Goal: Navigation & Orientation: Go to known website

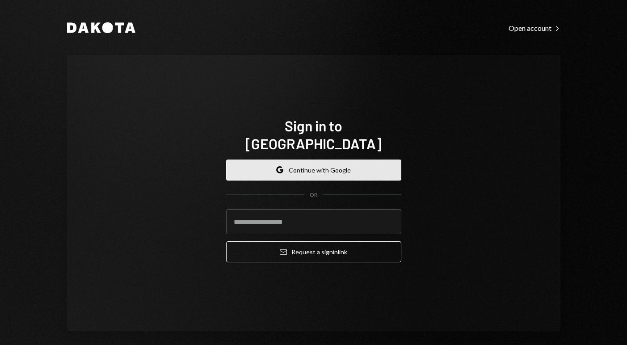
click at [291, 161] on button "Google Continue with Google" at bounding box center [313, 170] width 175 height 21
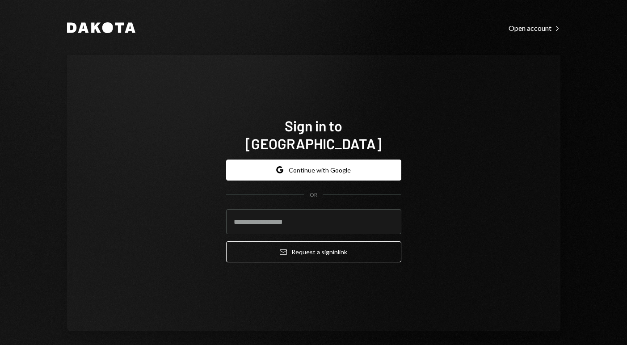
click at [476, 65] on div "Sign in to [GEOGRAPHIC_DATA] Google Continue with Google OR Email Request a sig…" at bounding box center [314, 193] width 494 height 276
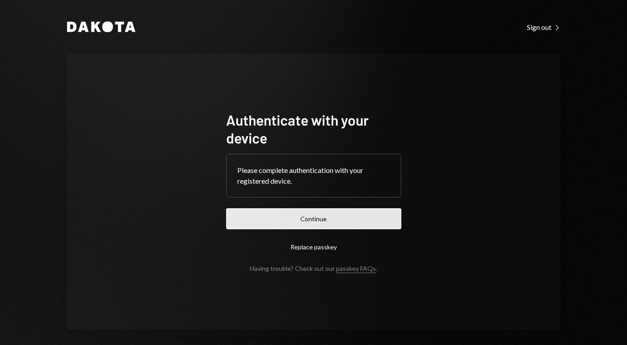
click at [320, 217] on button "Continue" at bounding box center [313, 218] width 175 height 21
